Goal: Information Seeking & Learning: Learn about a topic

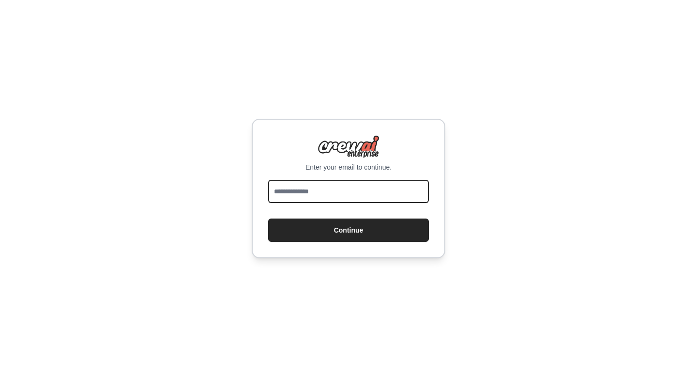
click at [316, 190] on input "email" at bounding box center [348, 191] width 161 height 23
type input "**********"
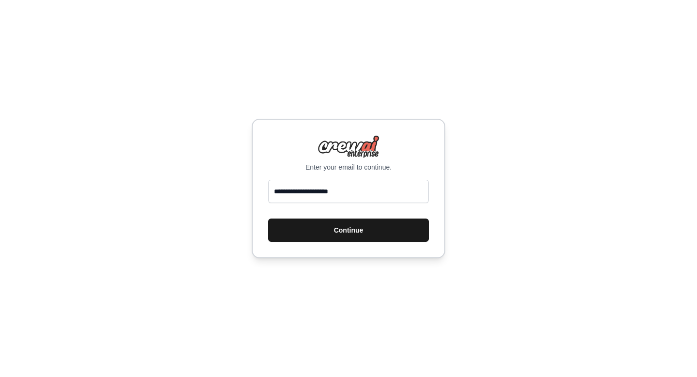
click at [345, 232] on button "Continue" at bounding box center [348, 229] width 161 height 23
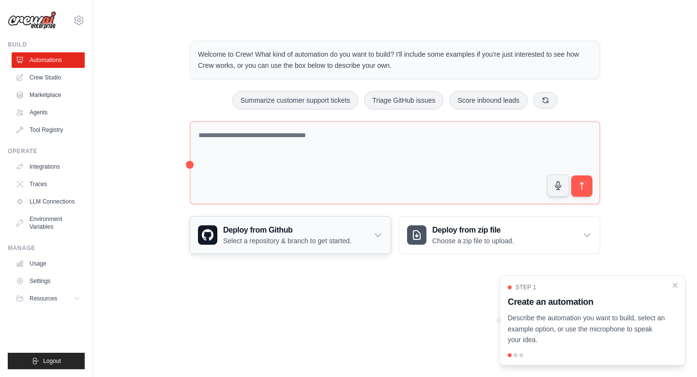
click at [313, 233] on h3 "Deploy from Github" at bounding box center [287, 230] width 128 height 12
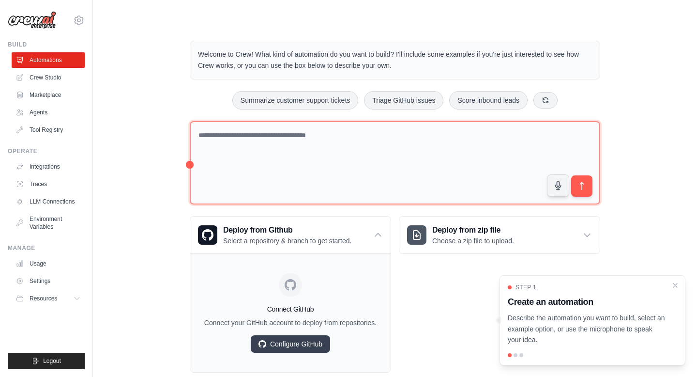
scroll to position [20, 0]
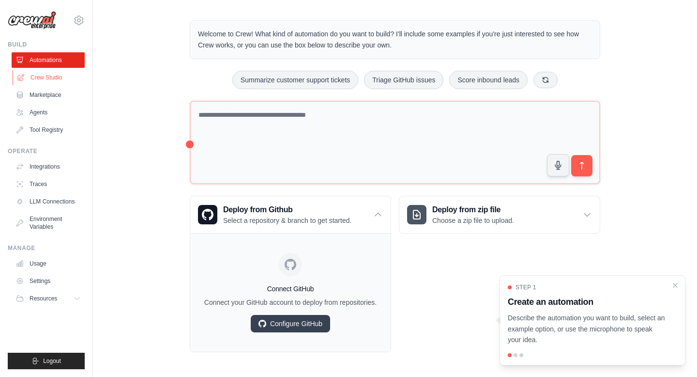
click at [53, 76] on link "Crew Studio" at bounding box center [49, 77] width 73 height 15
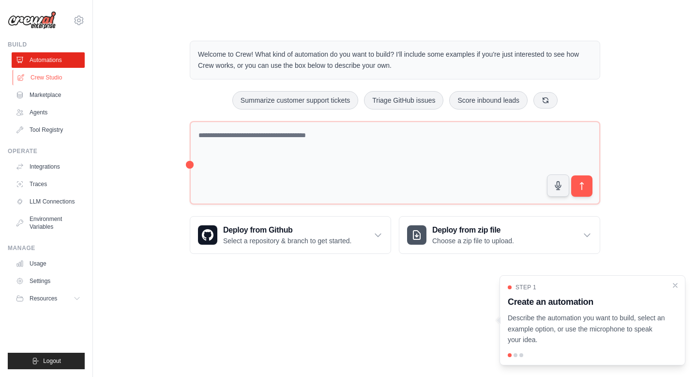
click at [49, 77] on link "Crew Studio" at bounding box center [49, 77] width 73 height 15
click at [43, 95] on link "Marketplace" at bounding box center [48, 94] width 73 height 15
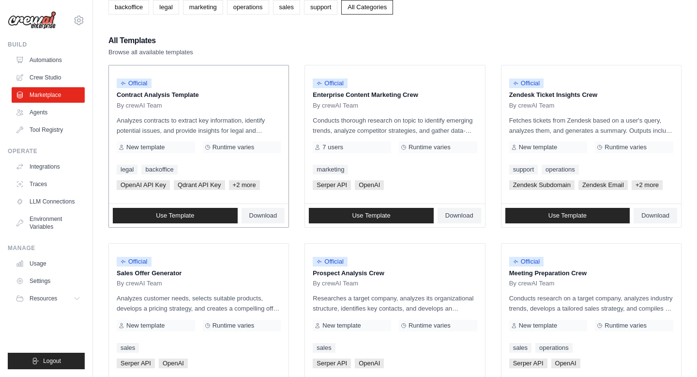
scroll to position [88, 0]
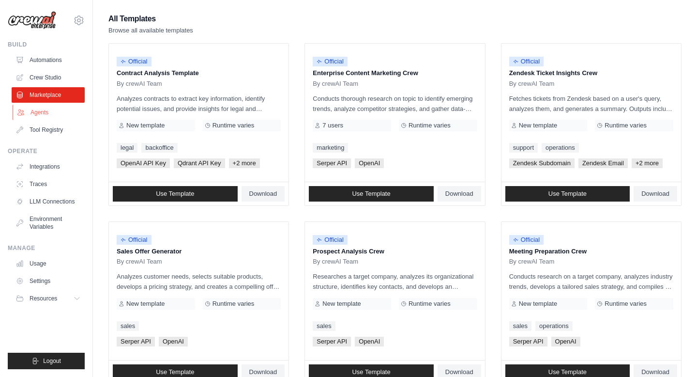
click at [47, 116] on link "Agents" at bounding box center [49, 112] width 73 height 15
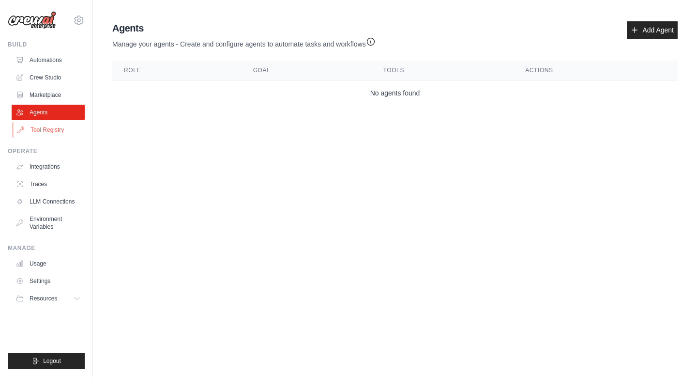
click at [37, 131] on link "Tool Registry" at bounding box center [49, 129] width 73 height 15
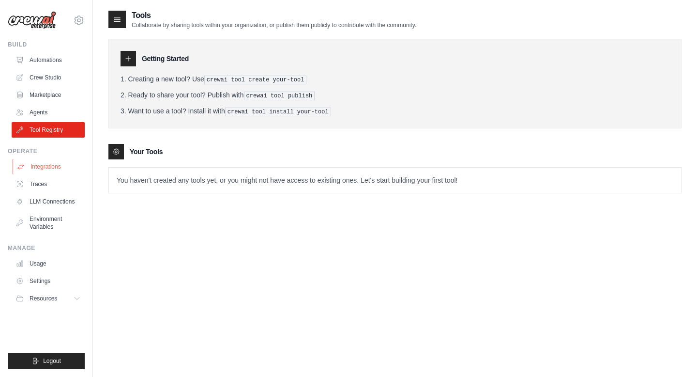
click at [37, 166] on link "Integrations" at bounding box center [49, 166] width 73 height 15
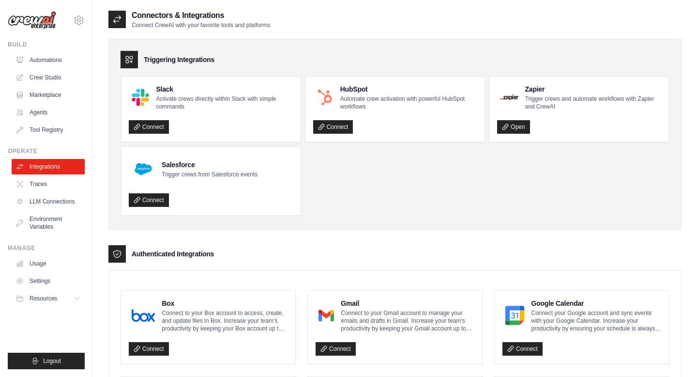
click at [467, 208] on ul "Slack Activate crews directly within Slack with simple commands Connect HubSpot…" at bounding box center [395, 145] width 549 height 139
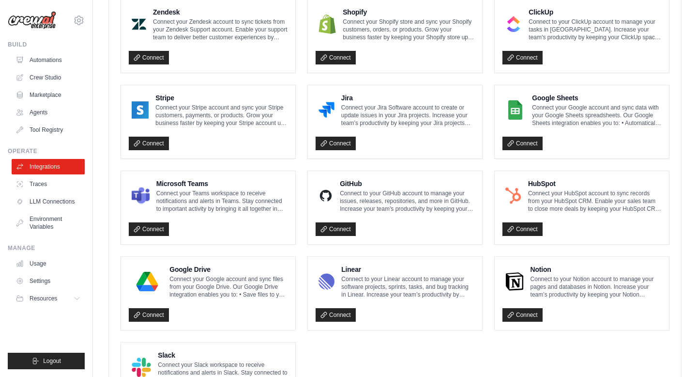
scroll to position [533, 0]
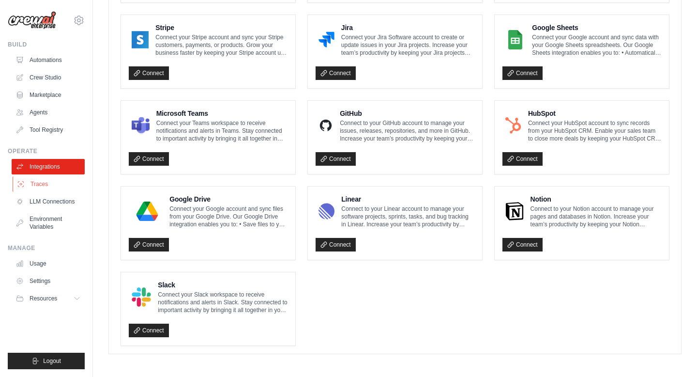
click at [46, 187] on link "Traces" at bounding box center [49, 183] width 73 height 15
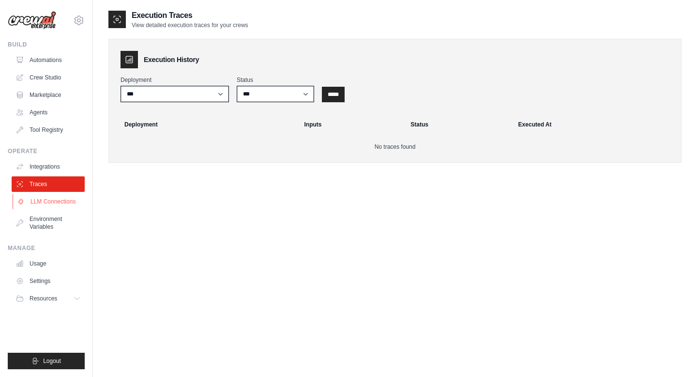
click at [35, 202] on link "LLM Connections" at bounding box center [49, 201] width 73 height 15
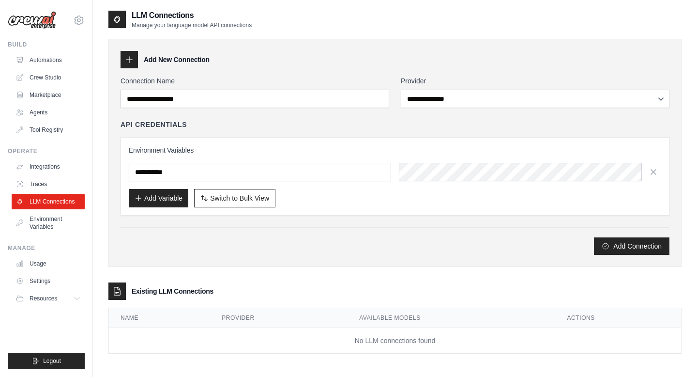
scroll to position [19, 0]
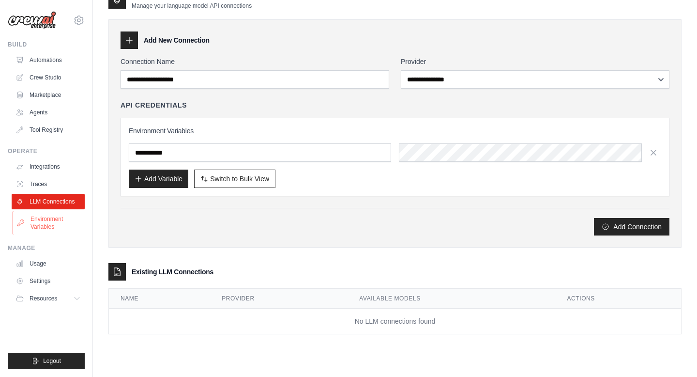
click at [41, 221] on link "Environment Variables" at bounding box center [49, 222] width 73 height 23
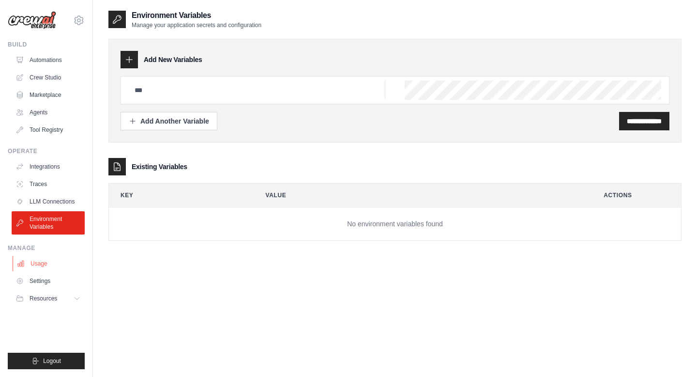
click at [33, 261] on link "Usage" at bounding box center [49, 263] width 73 height 15
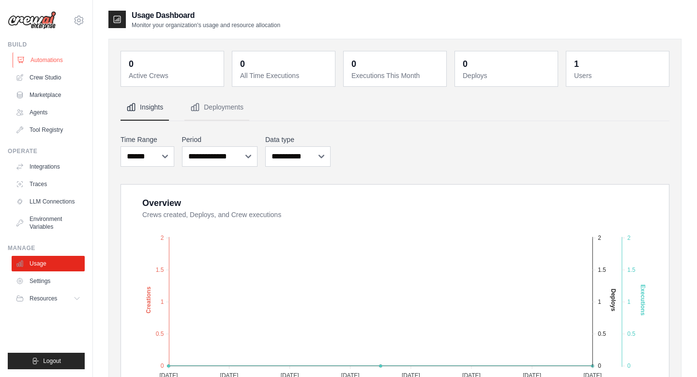
click at [41, 60] on link "Automations" at bounding box center [49, 59] width 73 height 15
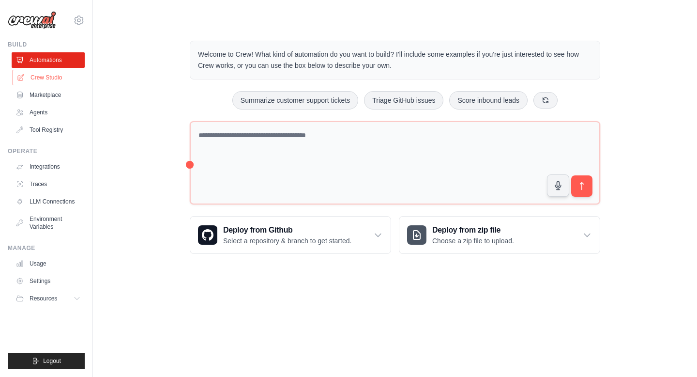
click at [44, 76] on link "Crew Studio" at bounding box center [49, 77] width 73 height 15
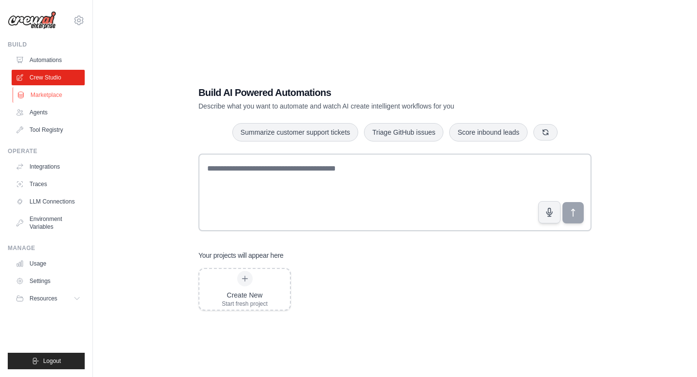
click at [37, 95] on link "Marketplace" at bounding box center [49, 94] width 73 height 15
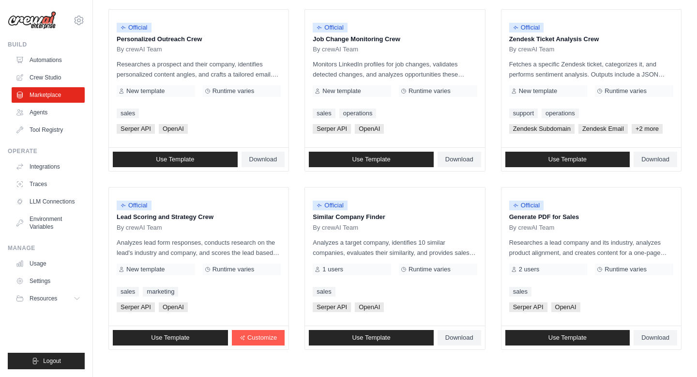
scroll to position [521, 0]
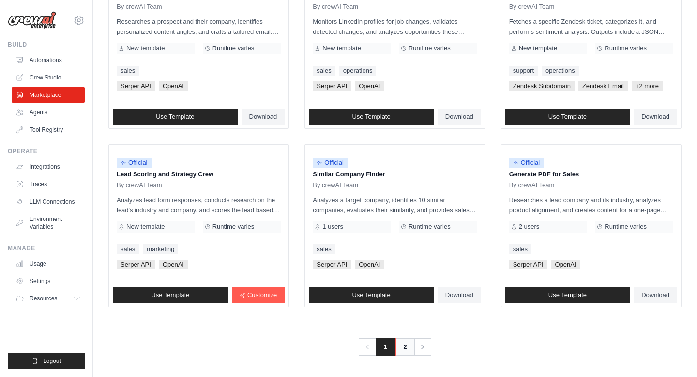
click at [402, 349] on link "2" at bounding box center [405, 346] width 19 height 17
